Goal: Find specific page/section: Find specific page/section

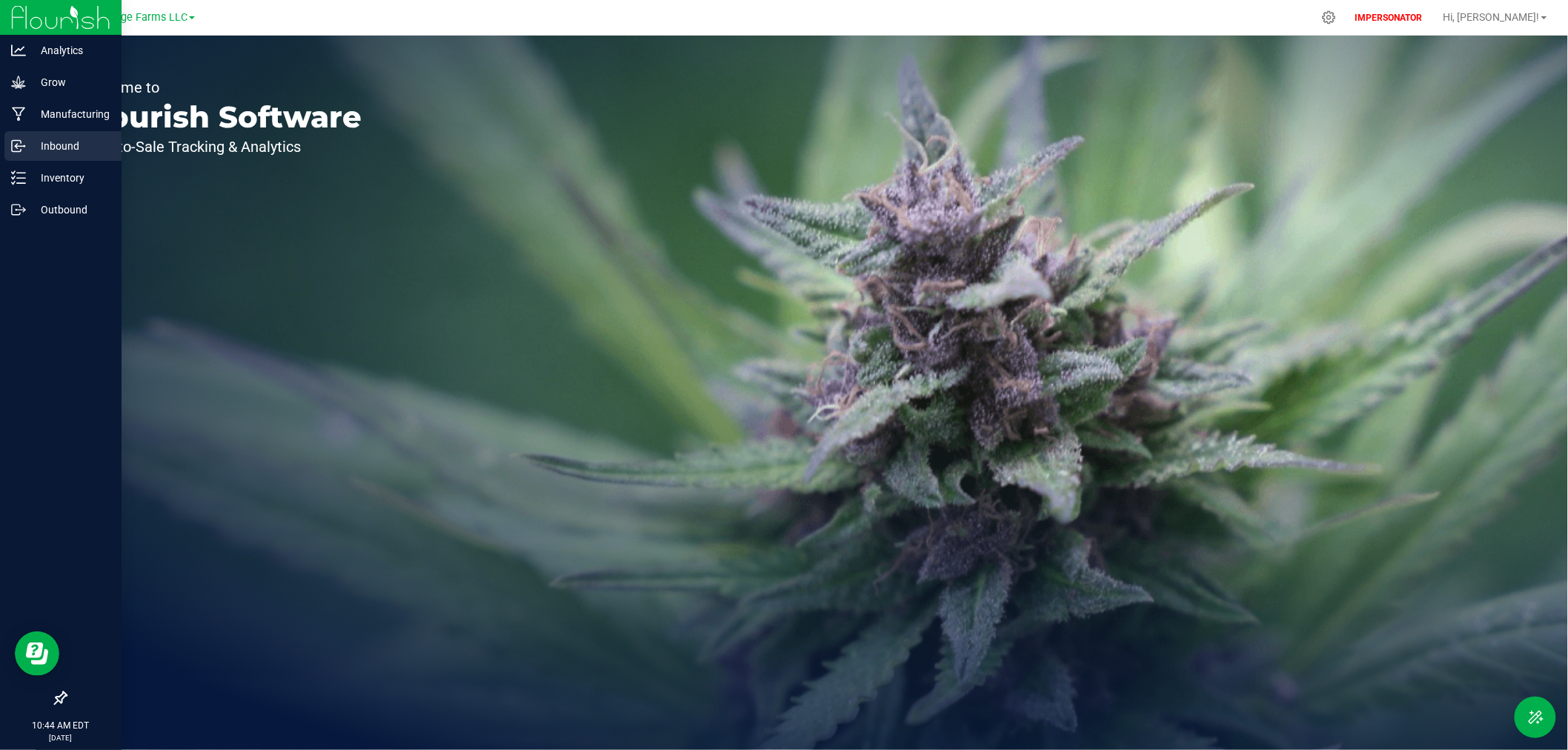
click at [32, 141] on p "Inbound" at bounding box center [71, 146] width 89 height 18
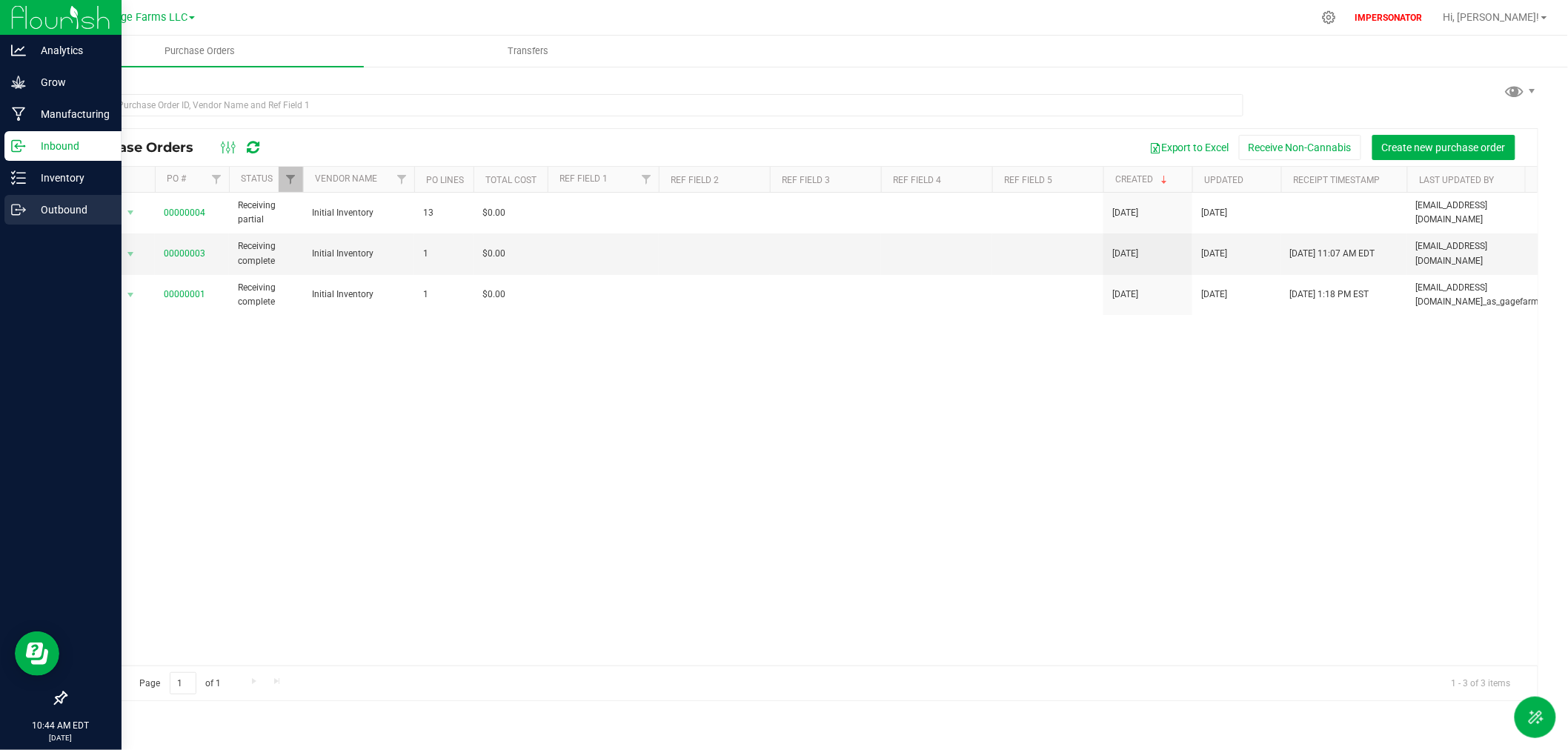
click at [55, 206] on p "Outbound" at bounding box center [71, 210] width 89 height 18
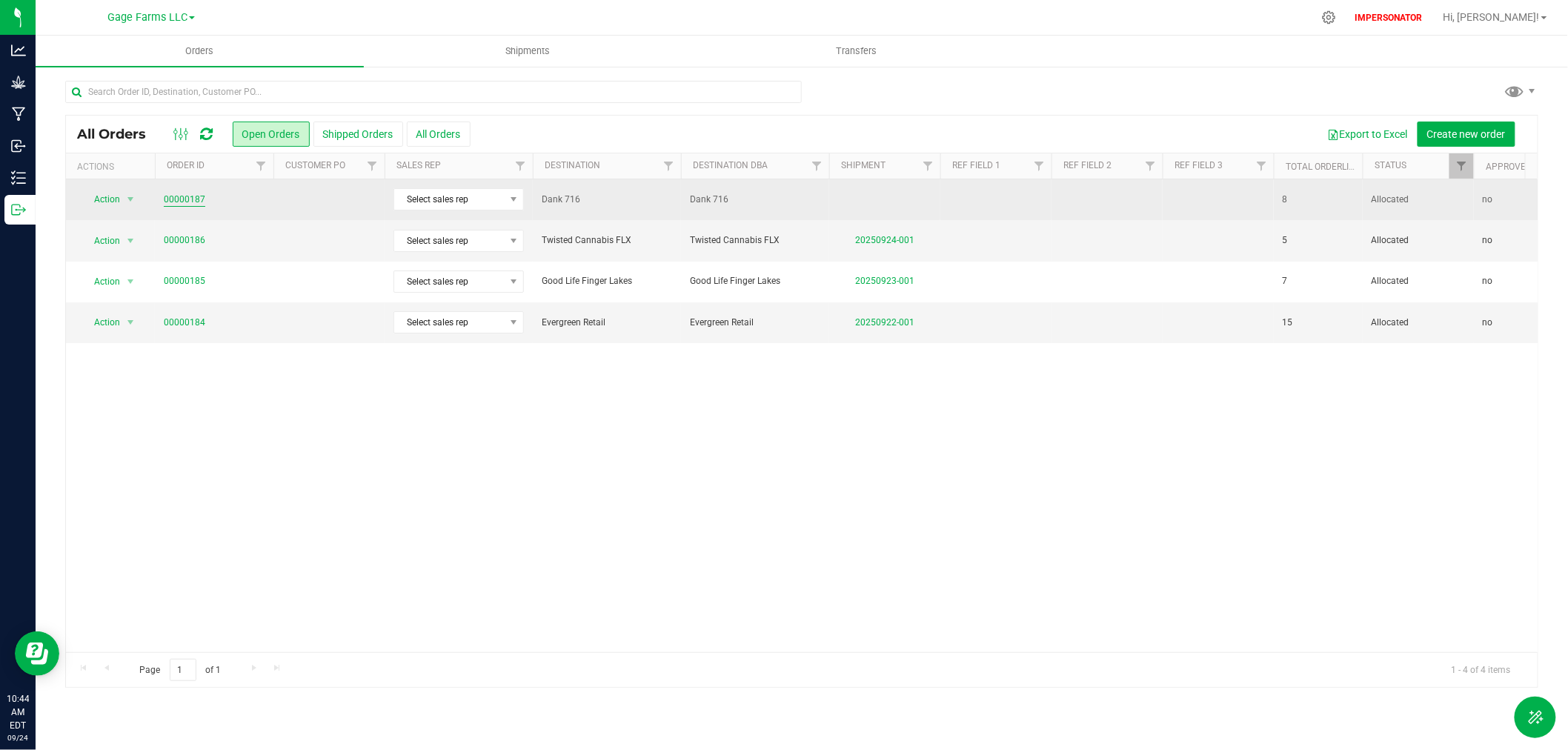
click at [182, 202] on link "00000187" at bounding box center [184, 199] width 42 height 14
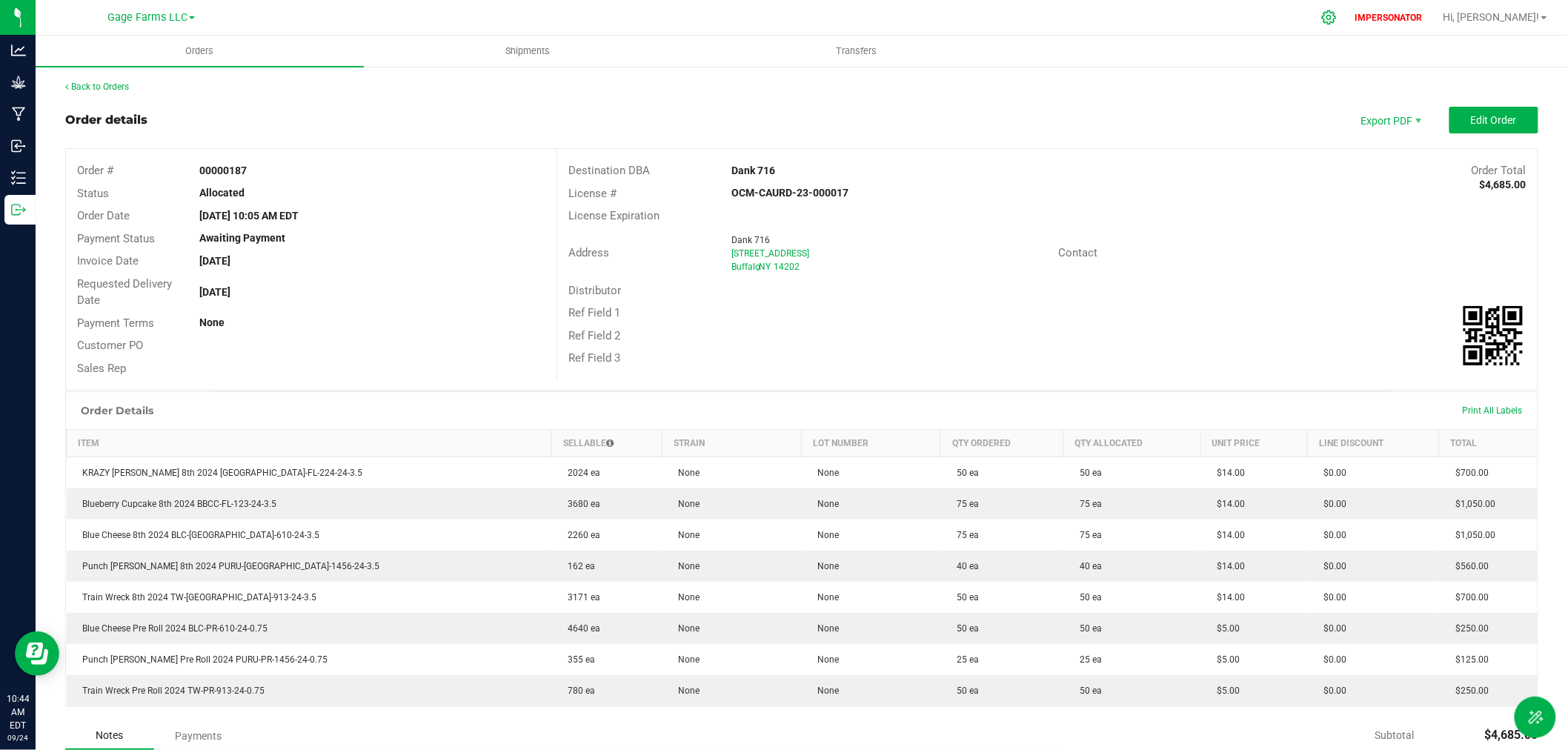
click at [1336, 16] on icon at bounding box center [1328, 17] width 14 height 14
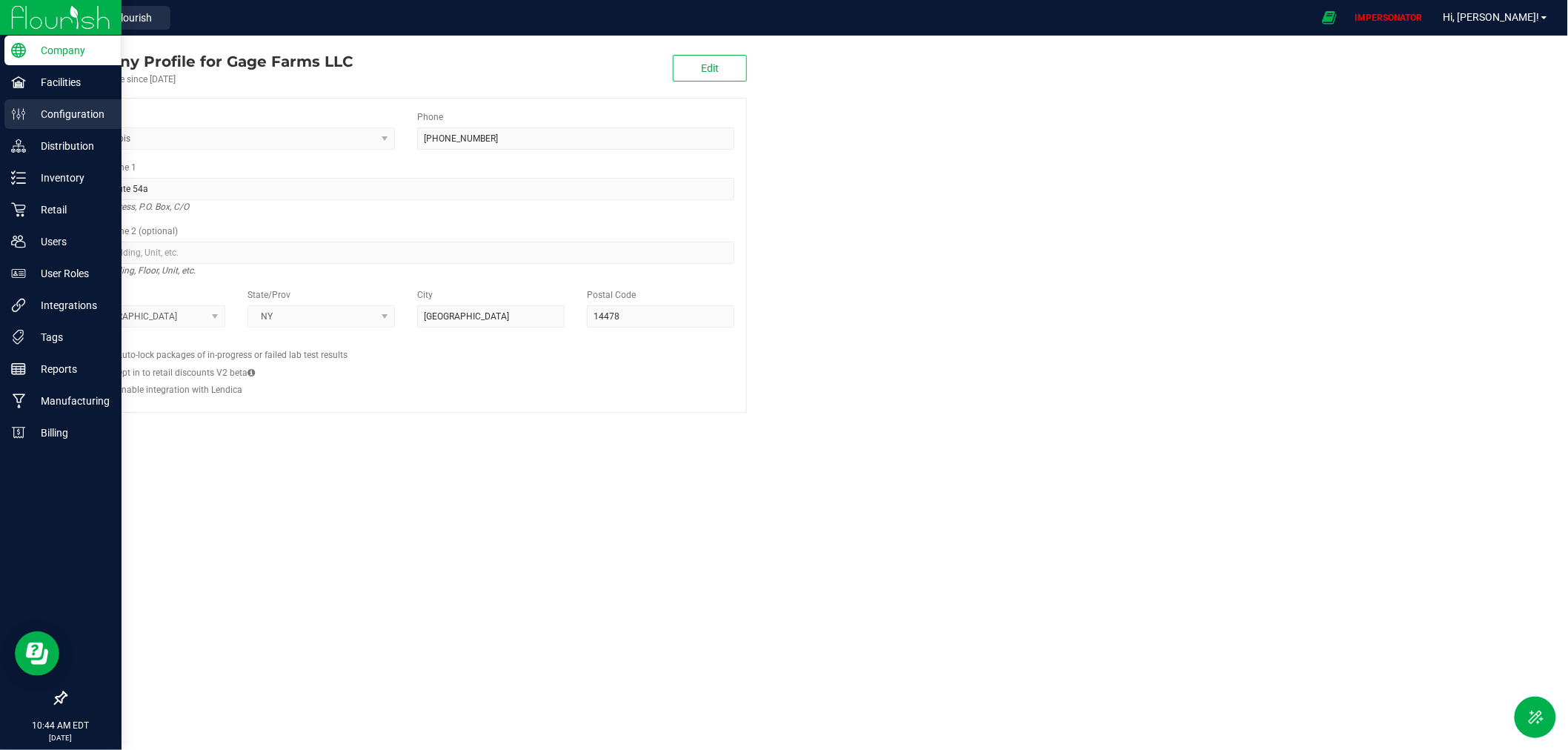
click at [50, 109] on p "Configuration" at bounding box center [71, 114] width 89 height 18
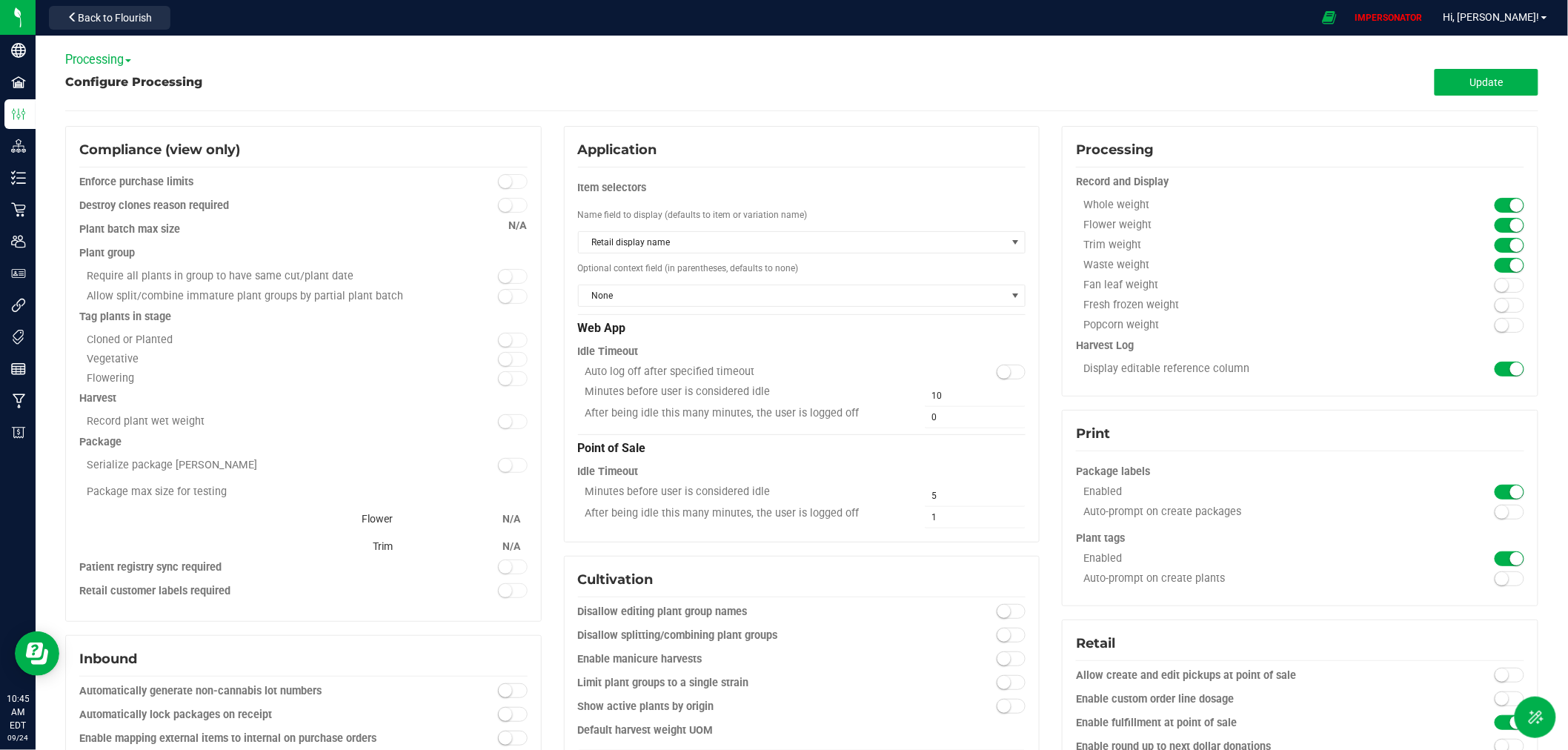
click at [111, 65] on span "Processing" at bounding box center [98, 60] width 66 height 14
click at [111, 87] on link "Gage Farms LLC" at bounding box center [124, 85] width 117 height 19
click at [1473, 90] on button "Update" at bounding box center [1485, 83] width 103 height 27
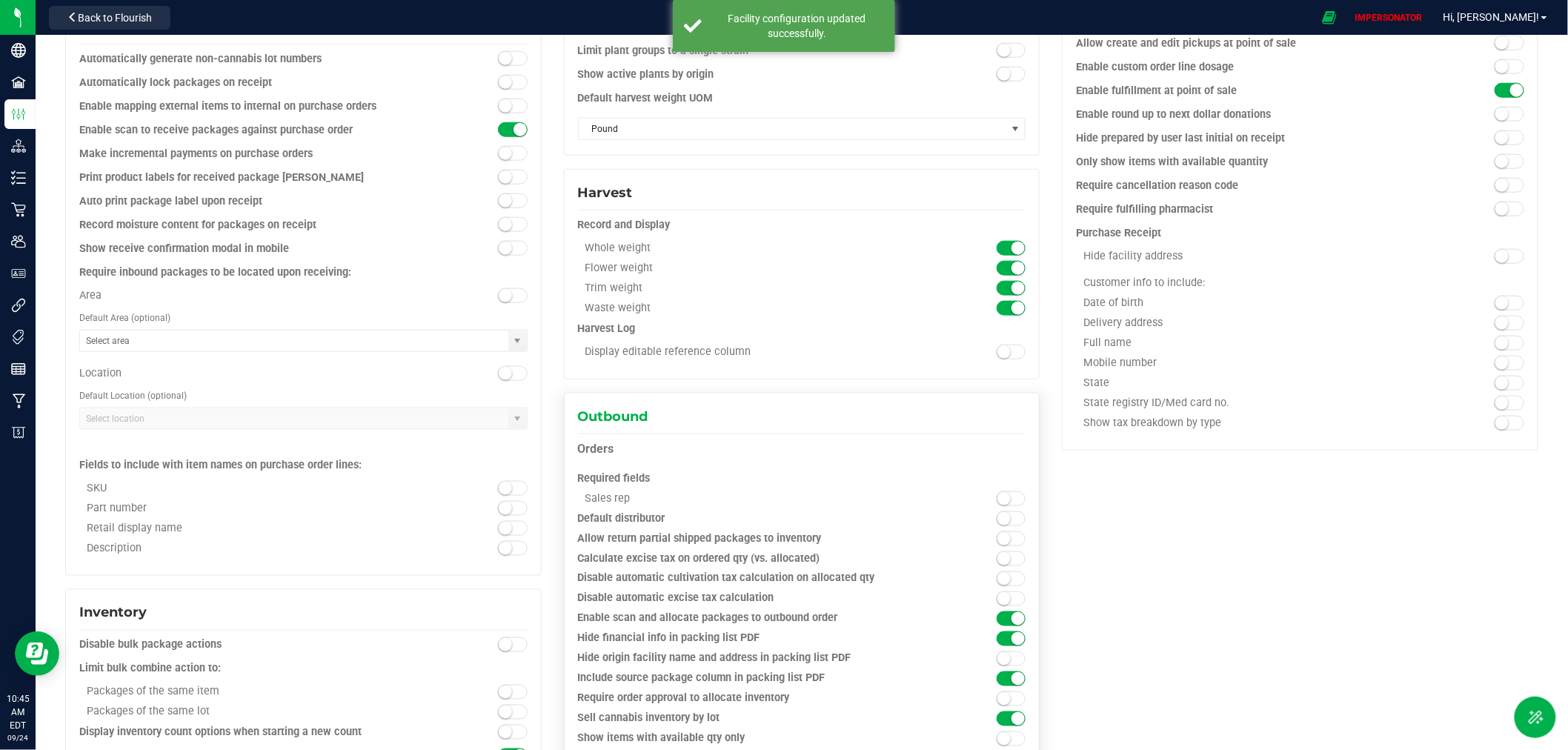
scroll to position [658, 0]
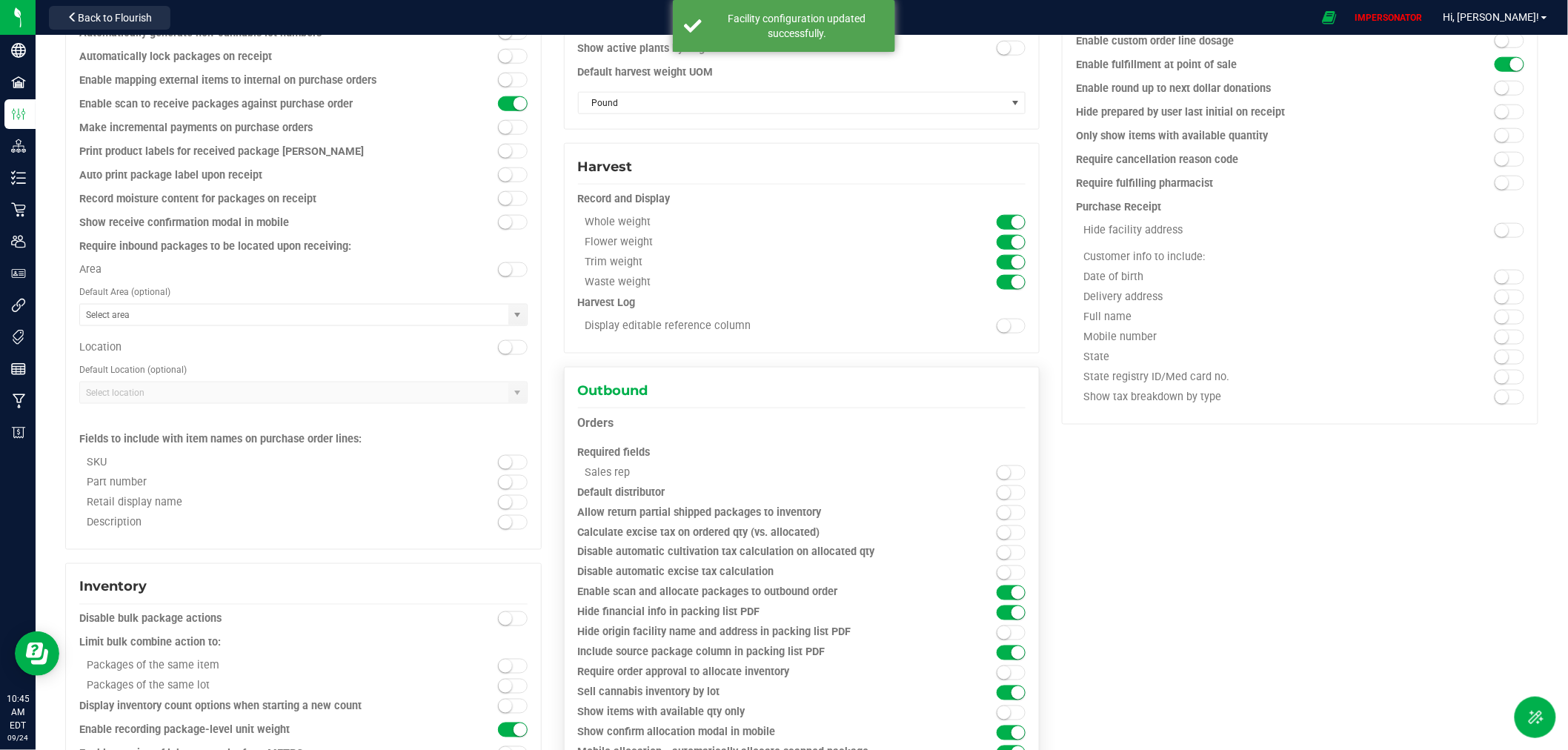
click at [1005, 571] on span at bounding box center [1012, 573] width 30 height 15
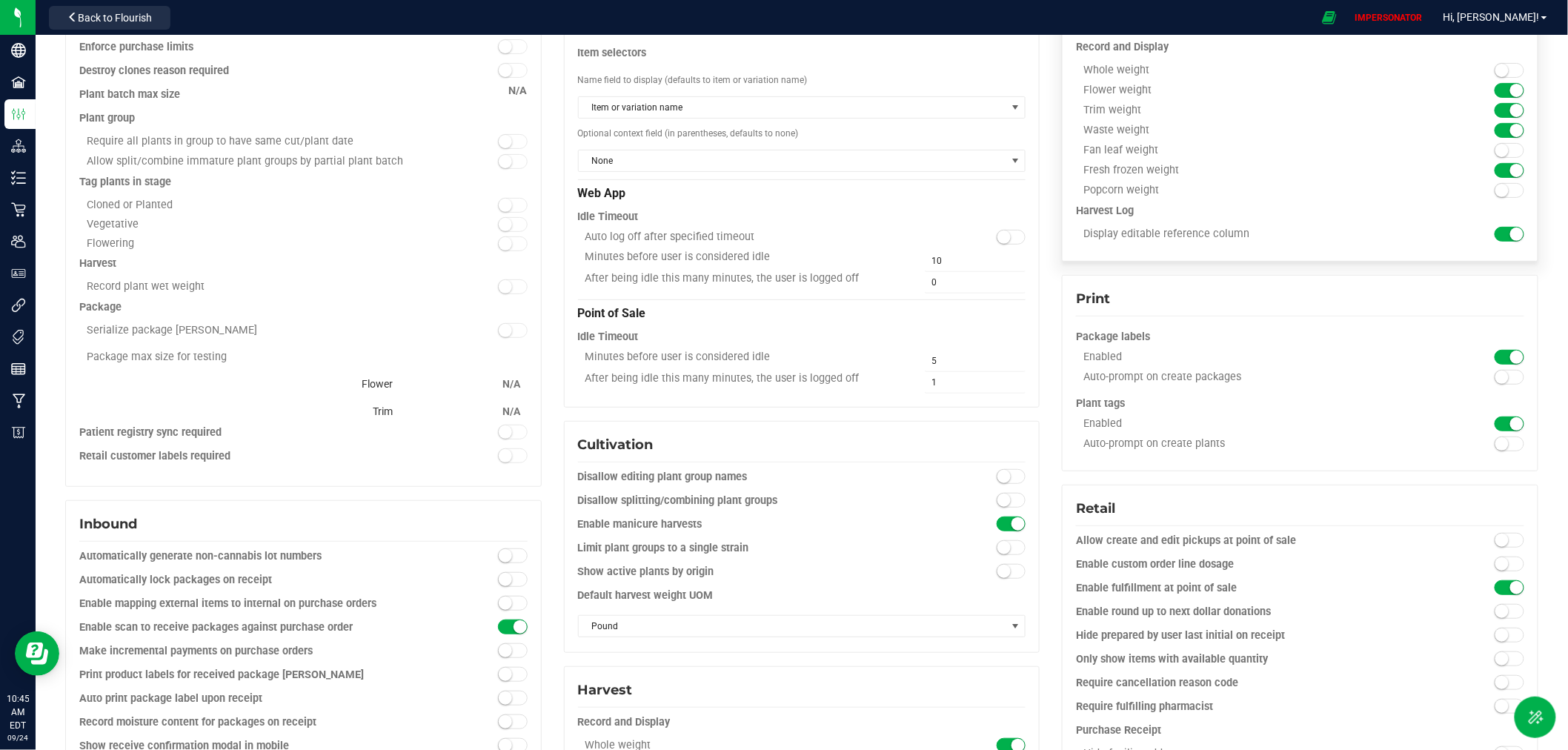
scroll to position [0, 0]
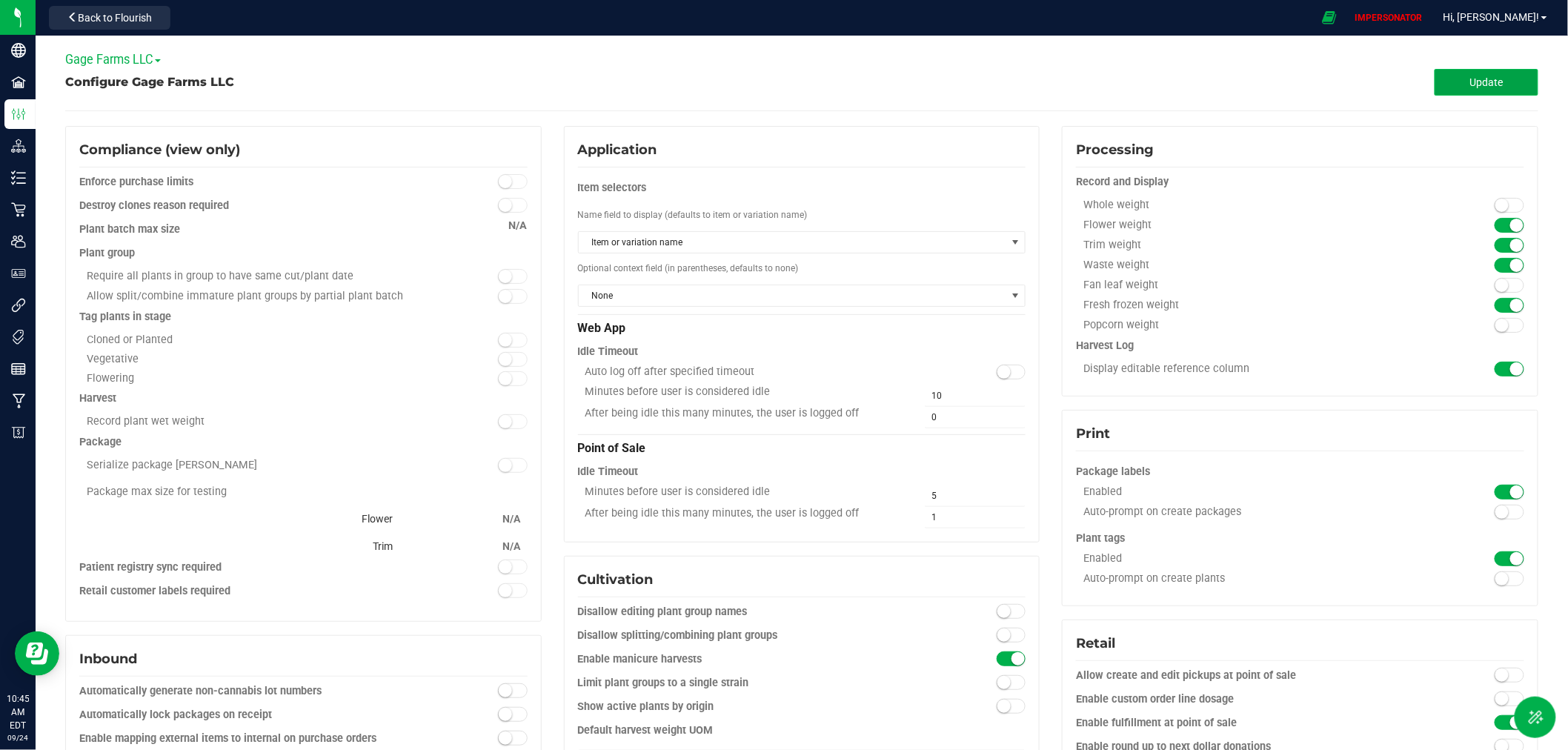
click at [1495, 79] on button "Update" at bounding box center [1485, 83] width 103 height 27
click at [138, 18] on span "Back to Flourish" at bounding box center [115, 18] width 74 height 12
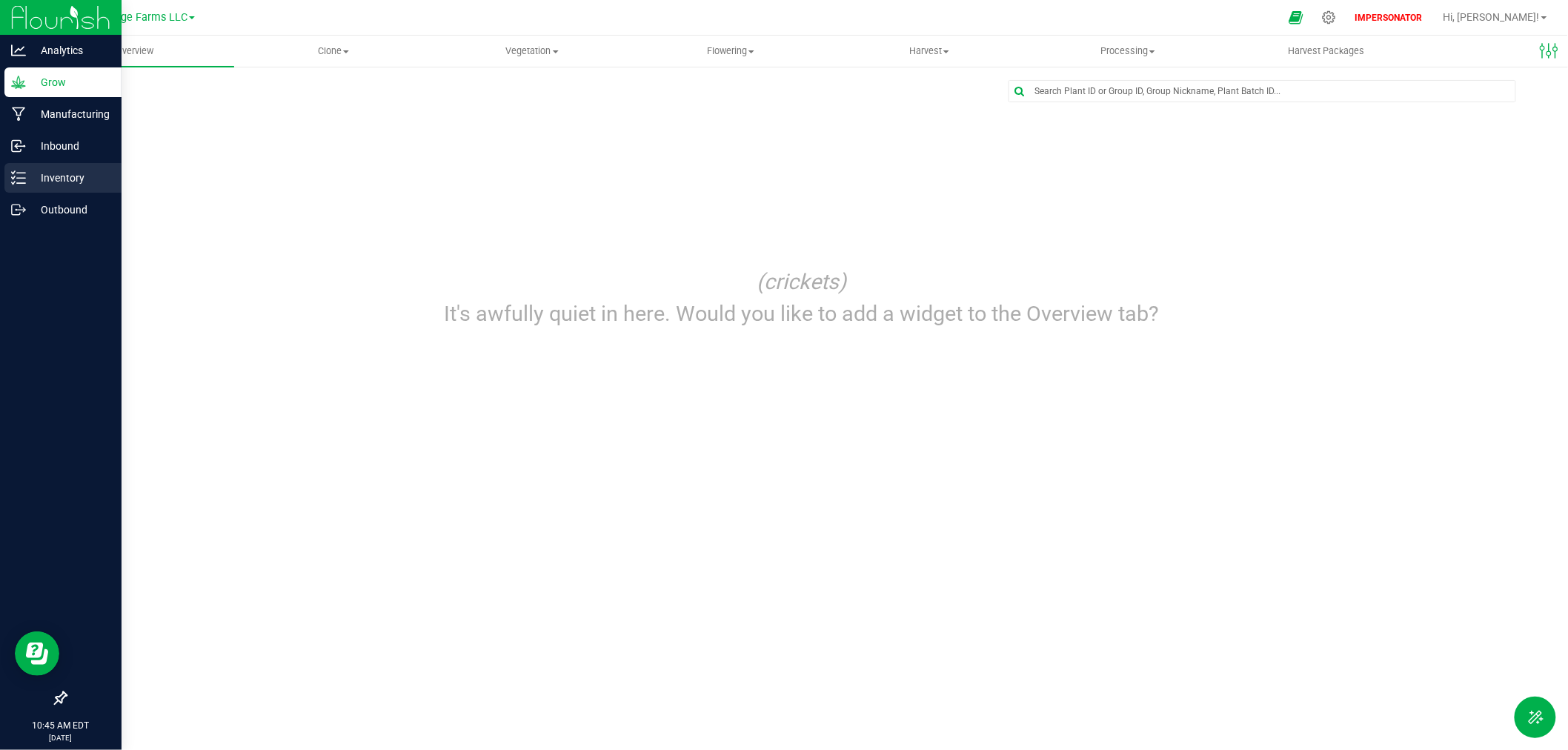
click at [23, 179] on icon at bounding box center [19, 178] width 15 height 15
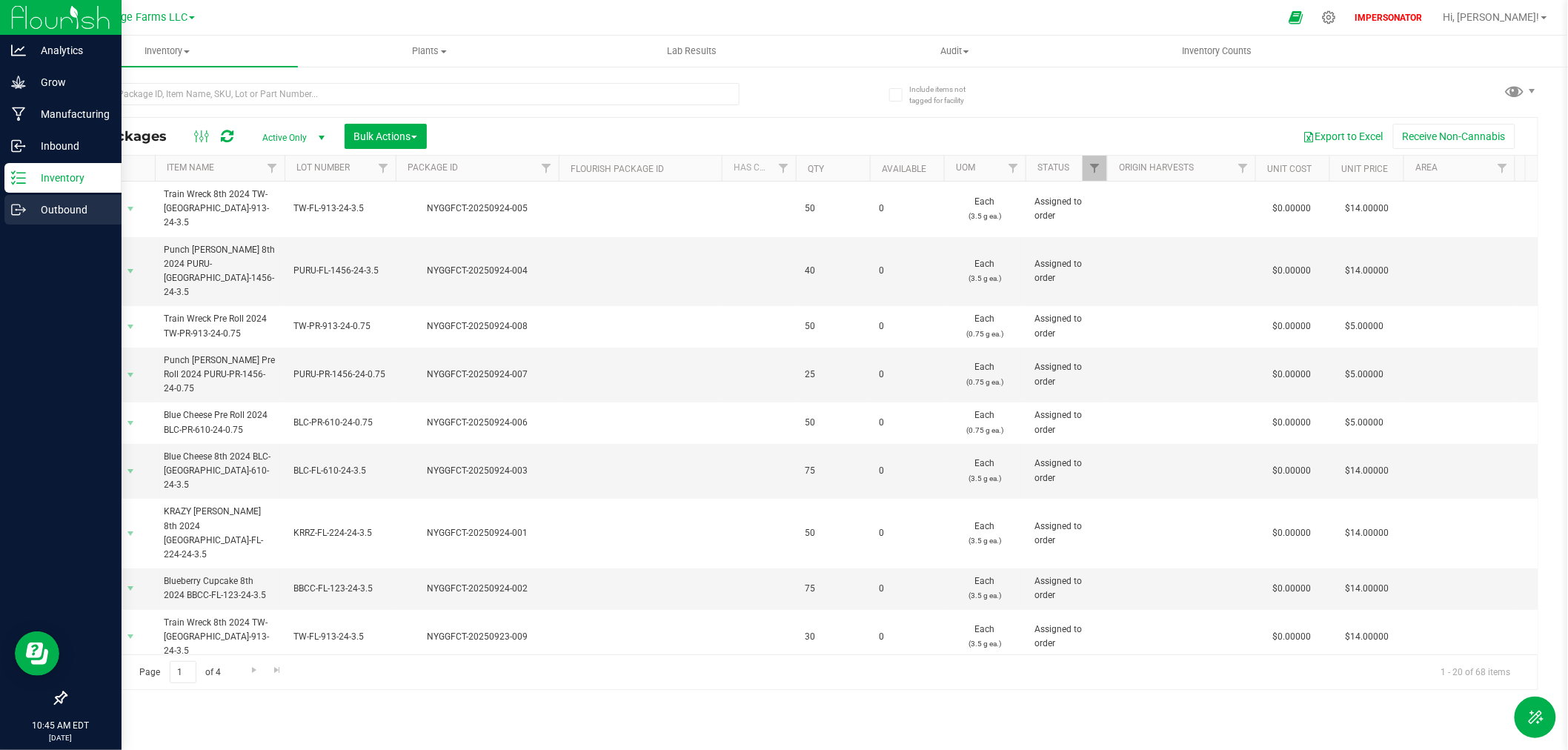
click at [20, 206] on icon at bounding box center [19, 210] width 15 height 15
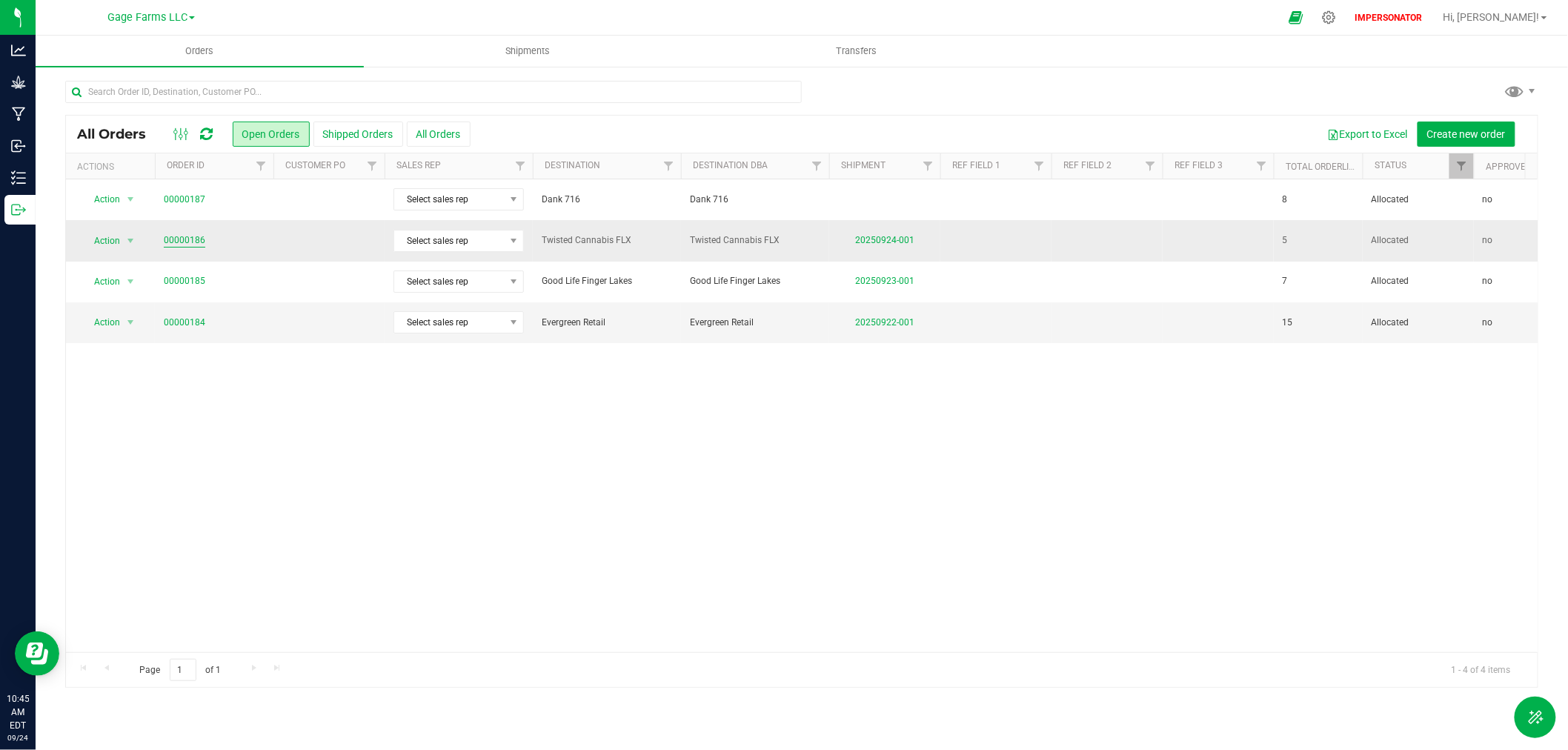
click at [176, 241] on link "00000186" at bounding box center [184, 240] width 42 height 14
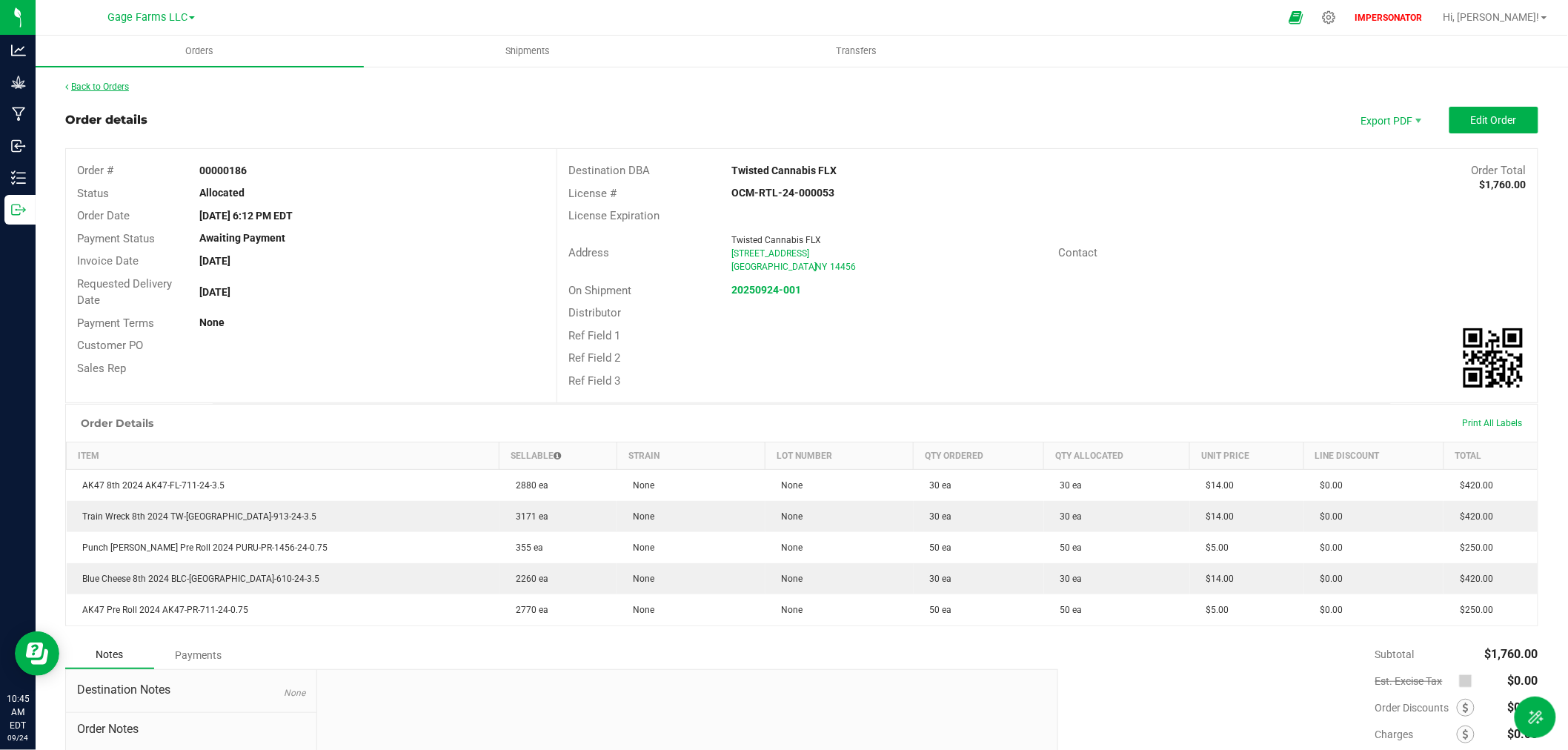
click at [102, 89] on link "Back to Orders" at bounding box center [97, 87] width 64 height 10
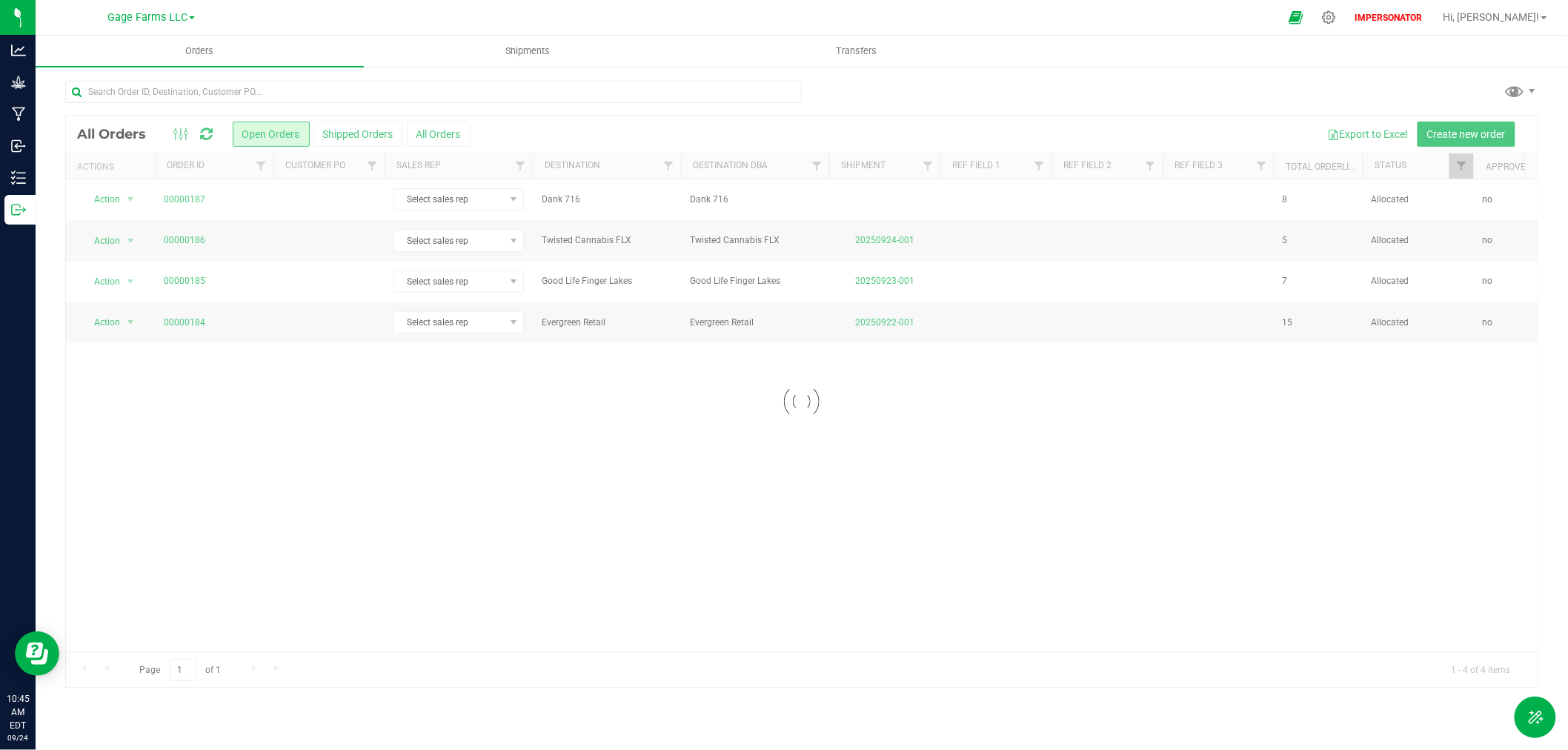
click at [454, 135] on div at bounding box center [802, 401] width 1471 height 572
click at [454, 135] on button "All Orders" at bounding box center [439, 134] width 64 height 25
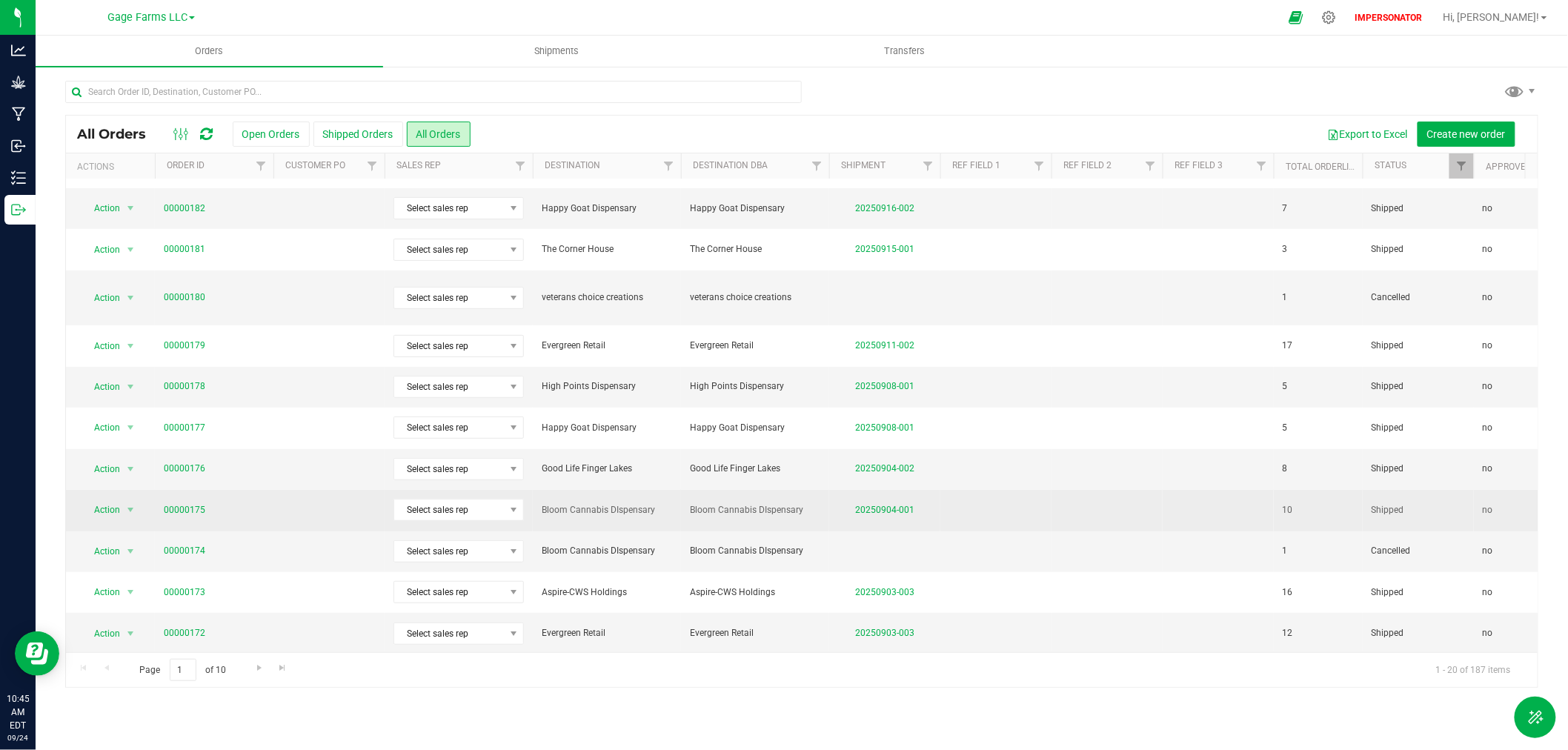
scroll to position [247, 0]
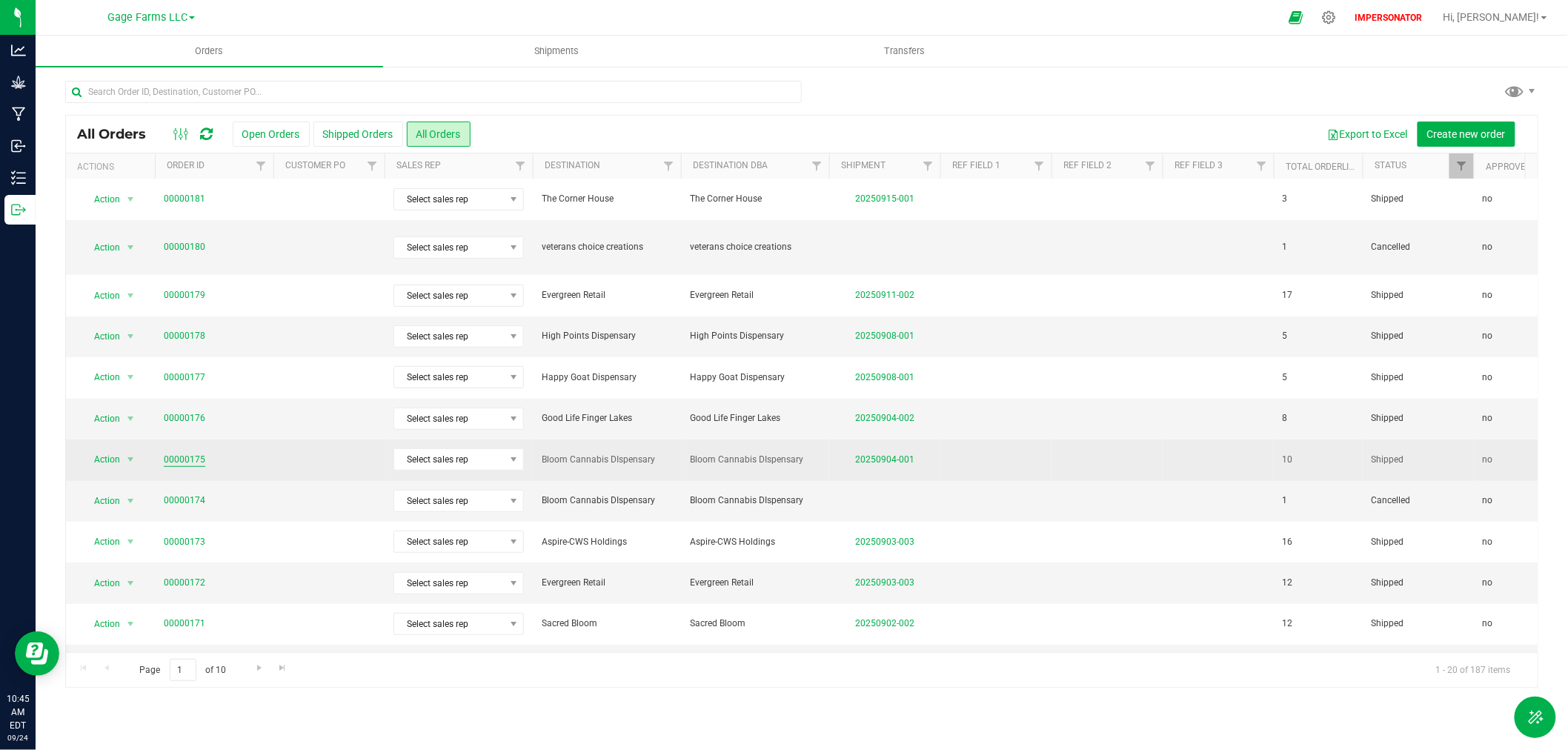
click at [173, 453] on link "00000175" at bounding box center [184, 460] width 42 height 14
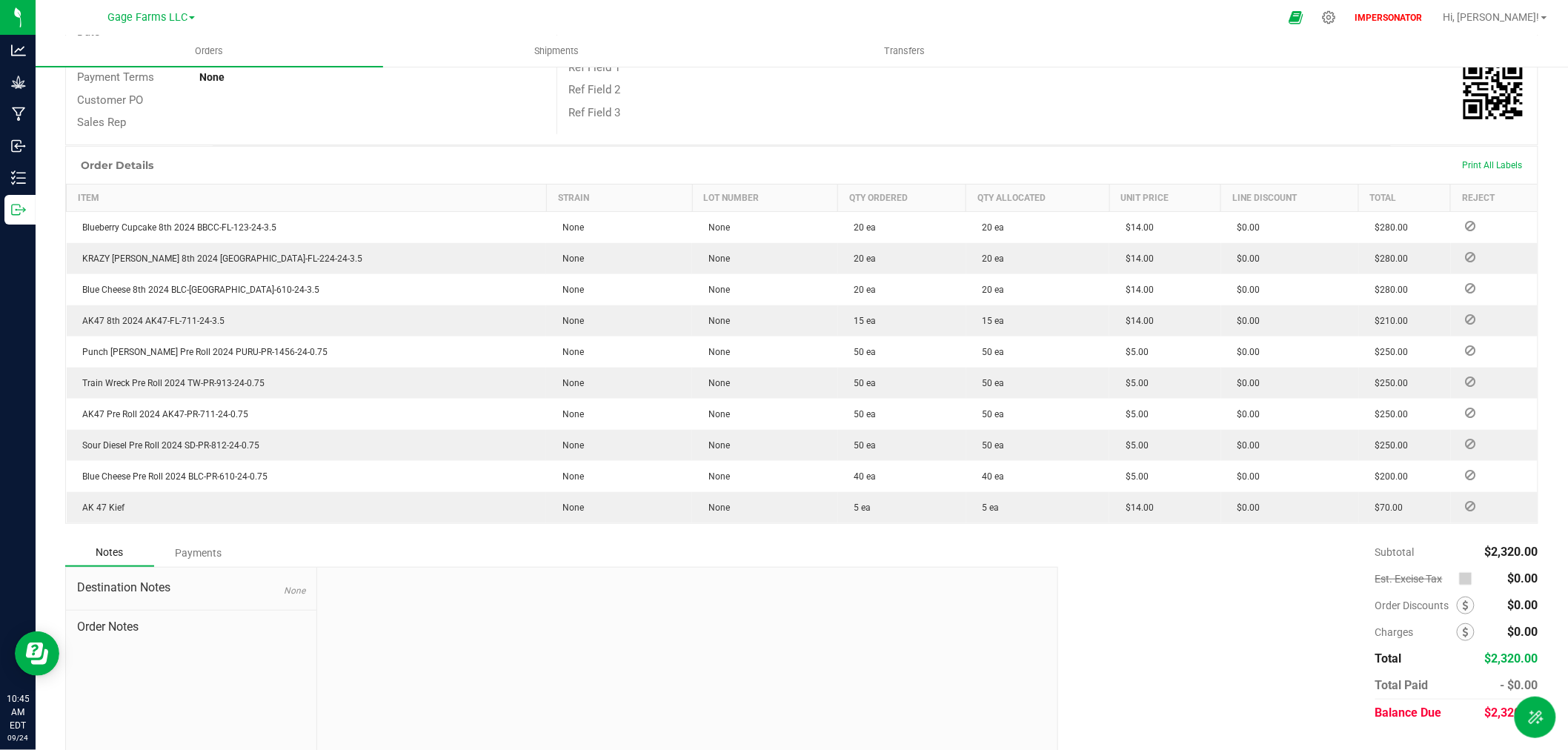
scroll to position [298, 0]
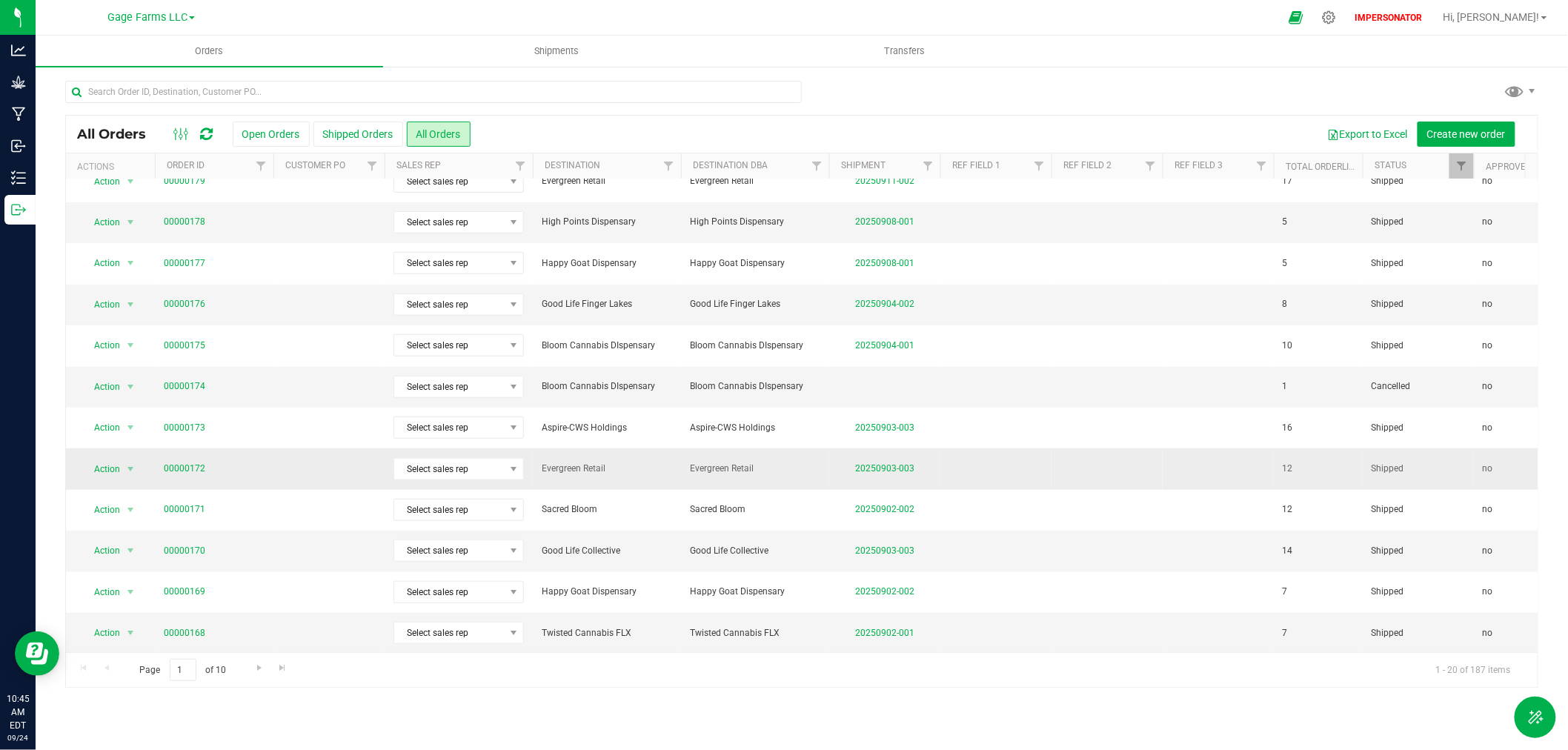
scroll to position [16, 0]
click at [254, 661] on span "Go to the next page" at bounding box center [260, 667] width 12 height 12
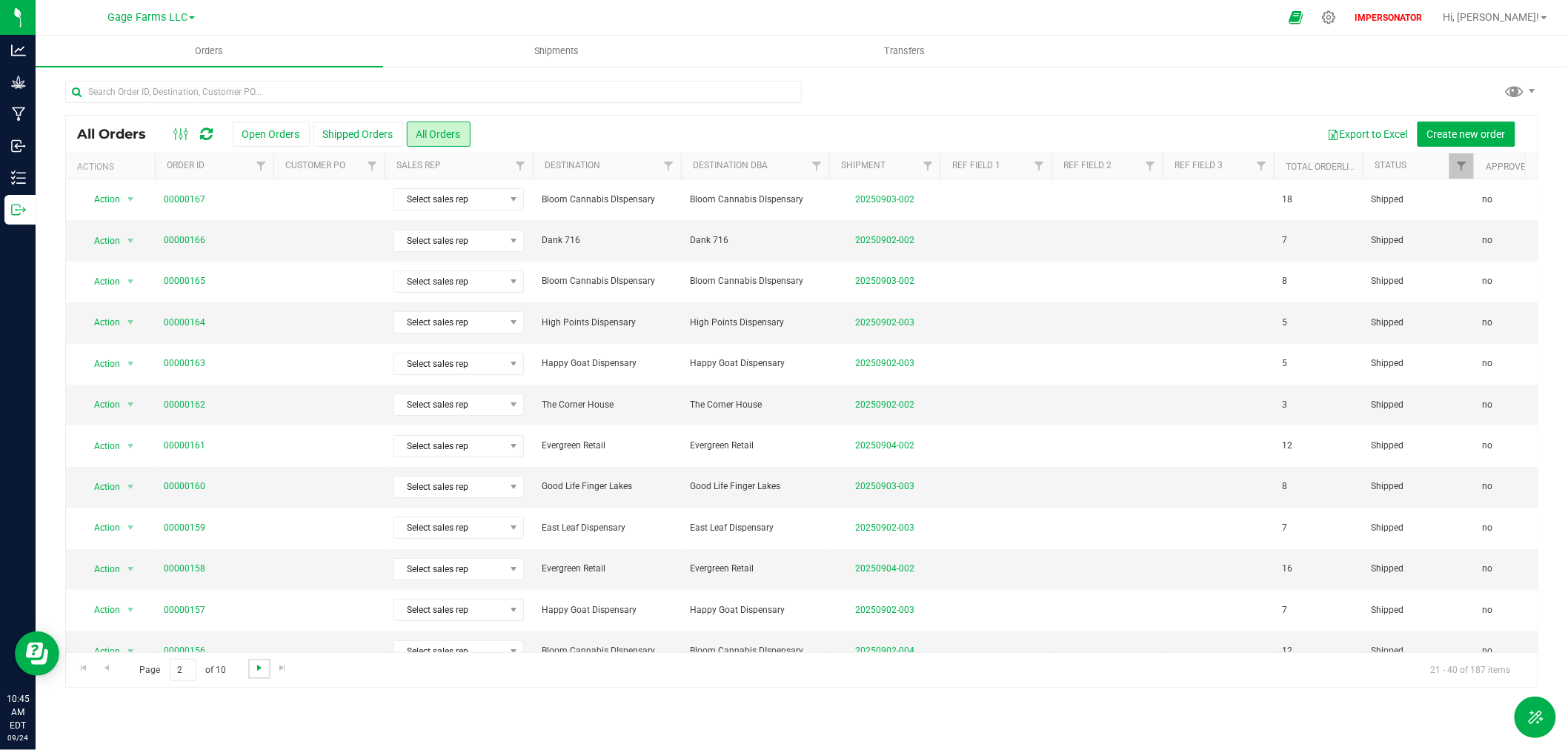
click at [255, 661] on span "Go to the next page" at bounding box center [260, 667] width 12 height 12
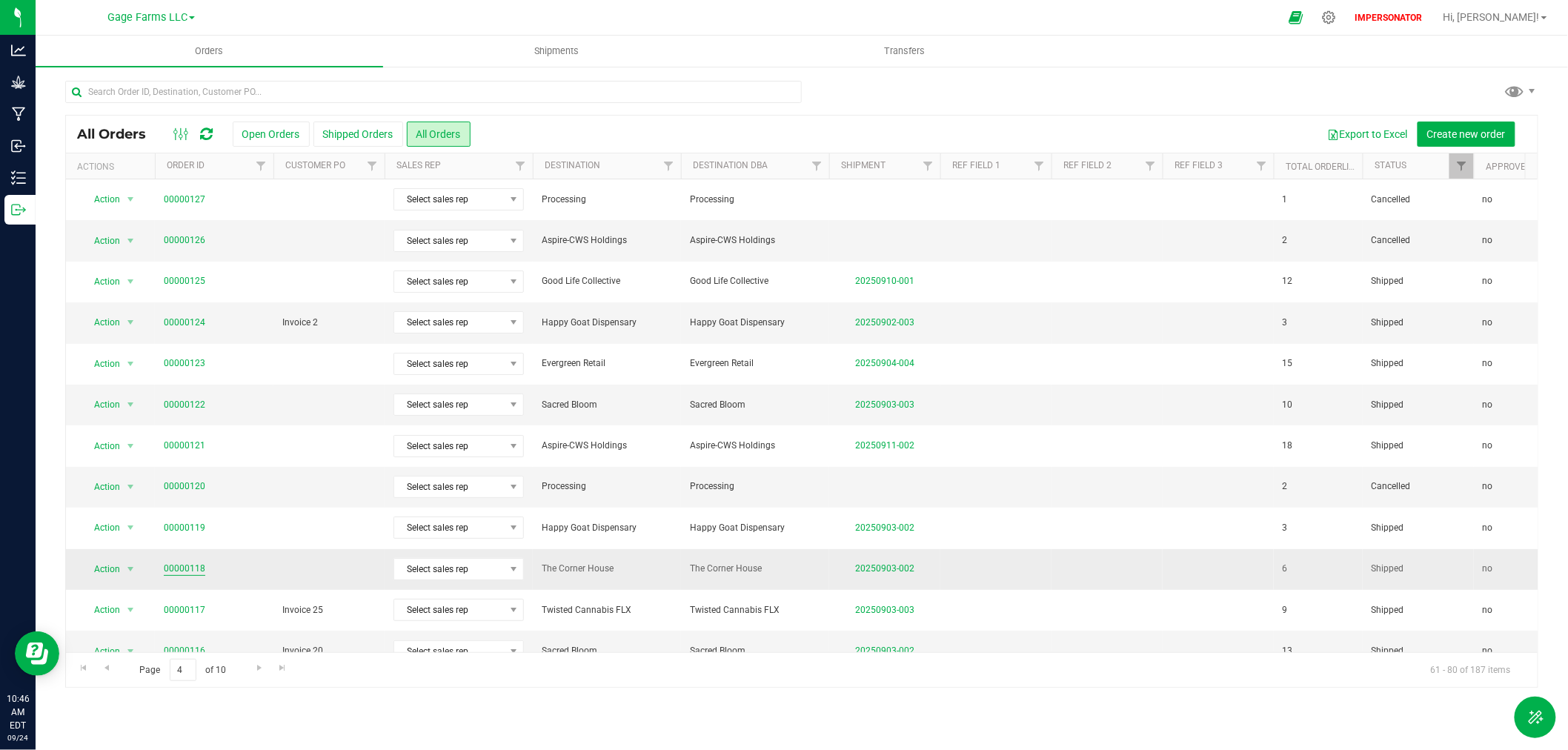
click at [178, 562] on link "00000118" at bounding box center [184, 568] width 42 height 14
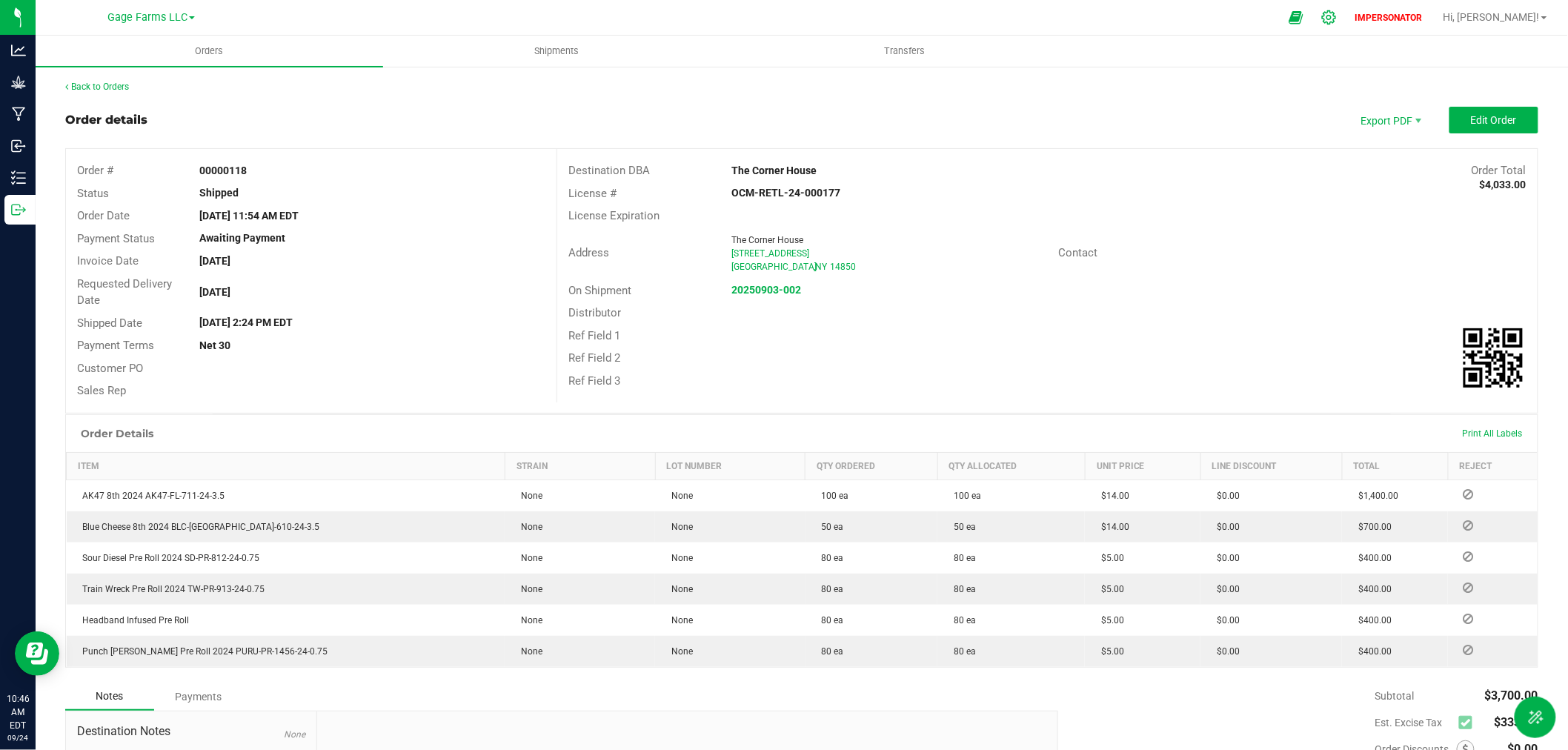
click at [1337, 19] on icon at bounding box center [1328, 17] width 16 height 16
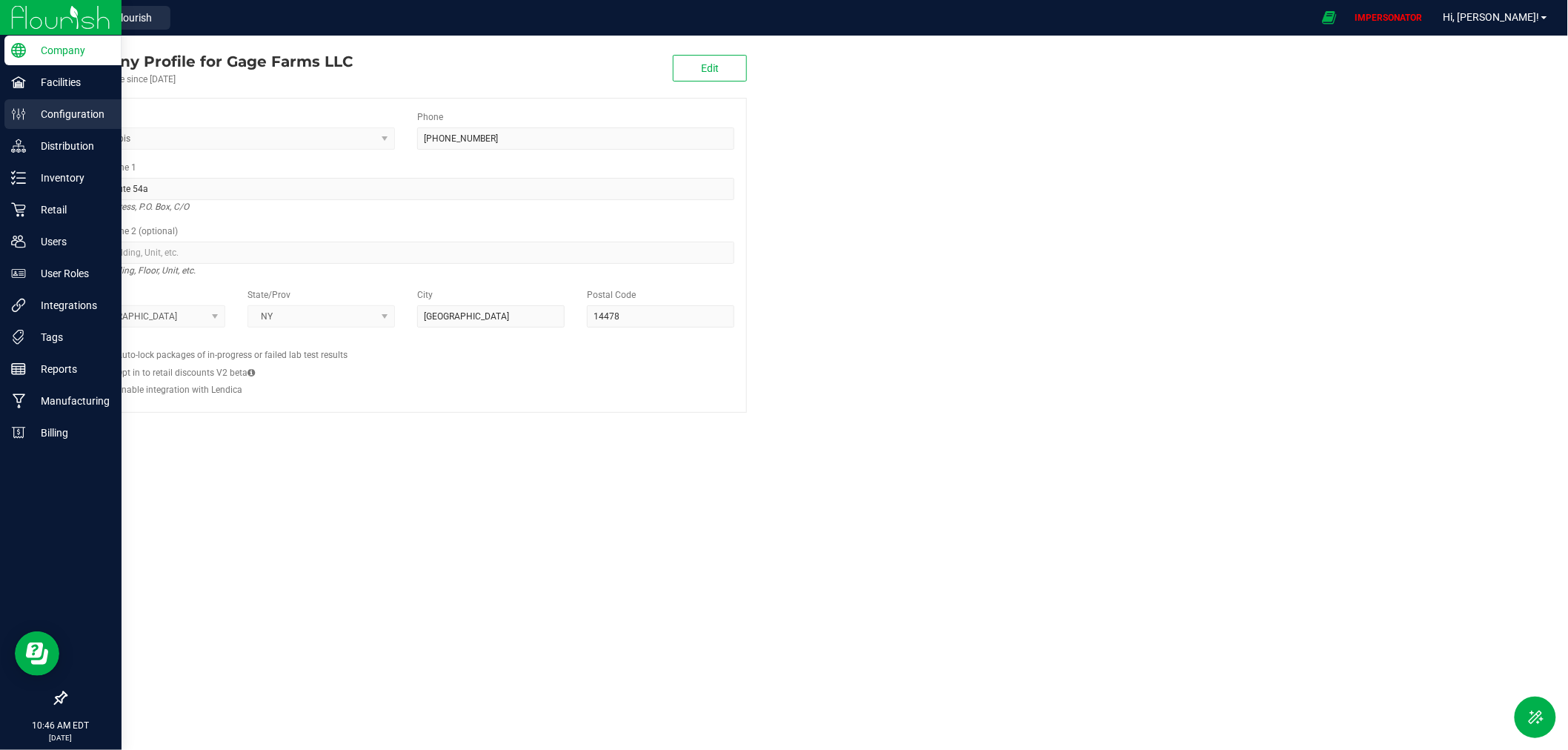
click at [8, 112] on div "Configuration" at bounding box center [62, 114] width 117 height 30
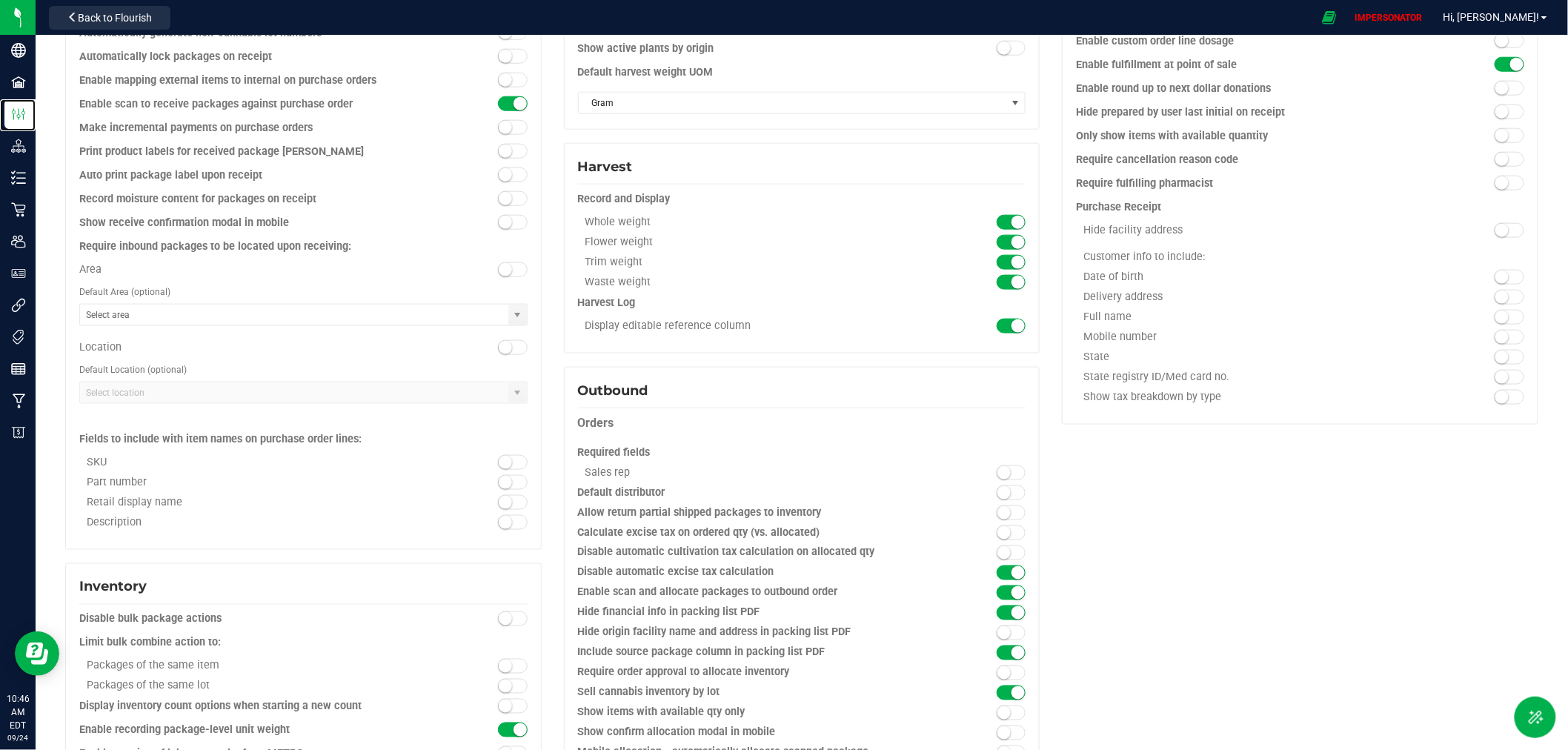
scroll to position [741, 0]
